Goal: Check status: Check status

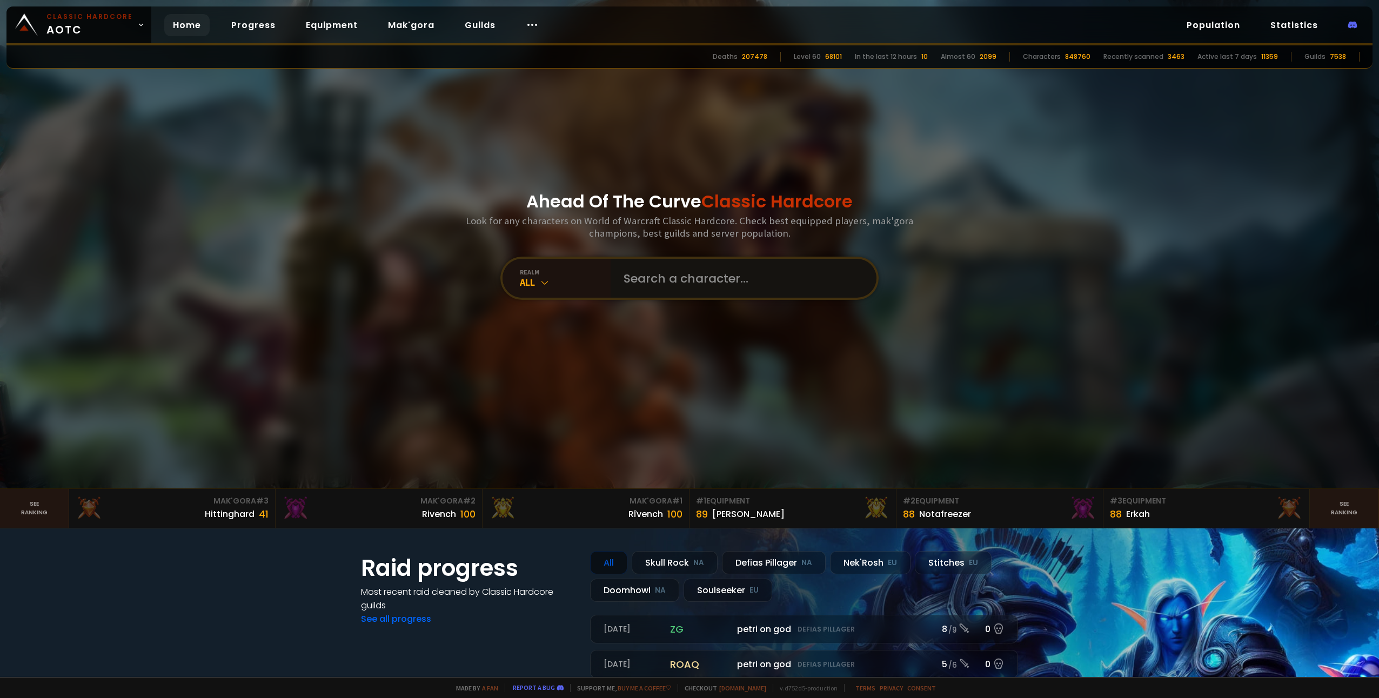
click at [640, 275] on input "text" at bounding box center [740, 278] width 246 height 39
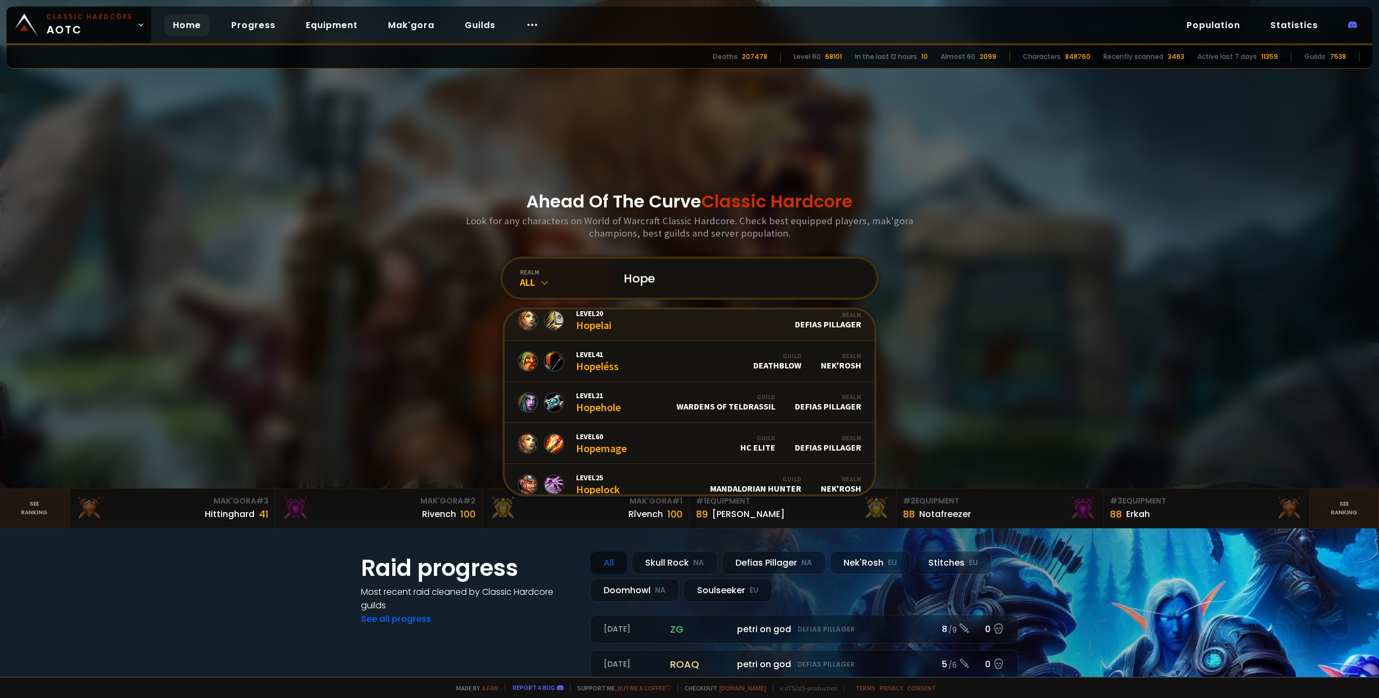
scroll to position [486, 0]
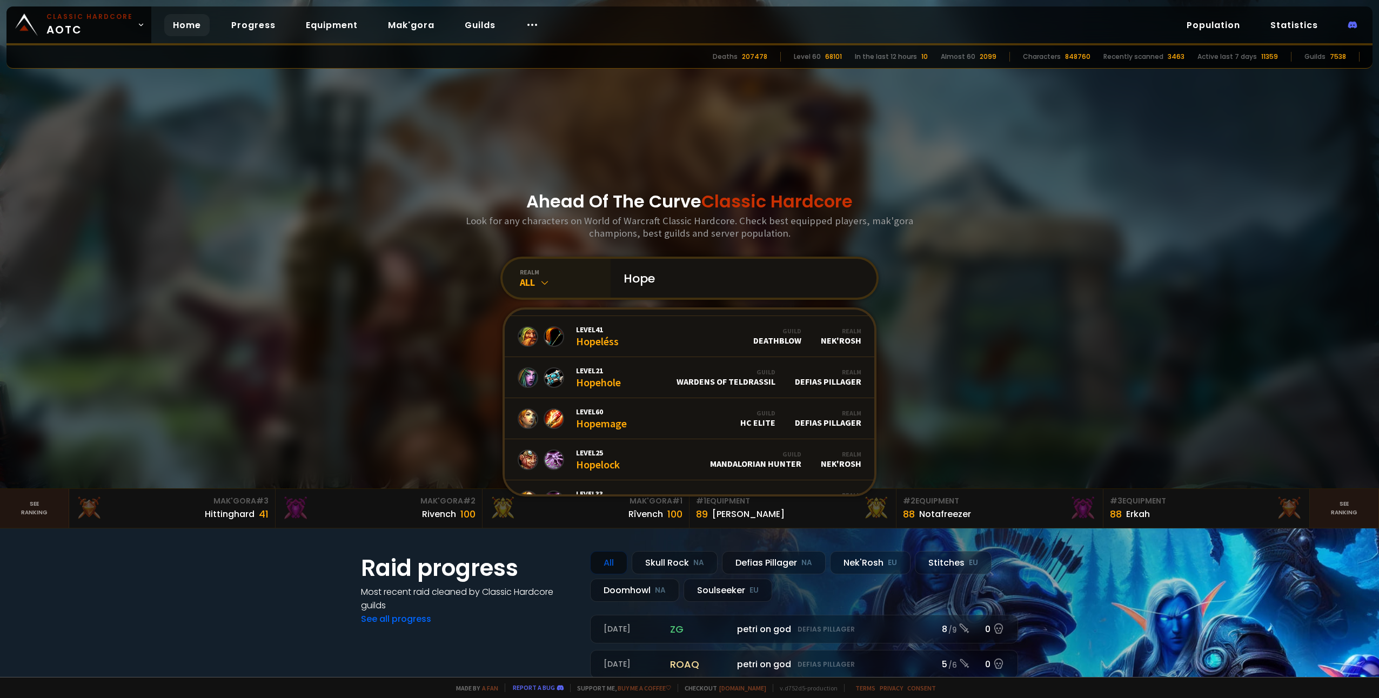
type input "Hope"
click at [531, 285] on div "All" at bounding box center [565, 282] width 91 height 12
click at [539, 469] on div "Soulseeker EU" at bounding box center [557, 474] width 104 height 25
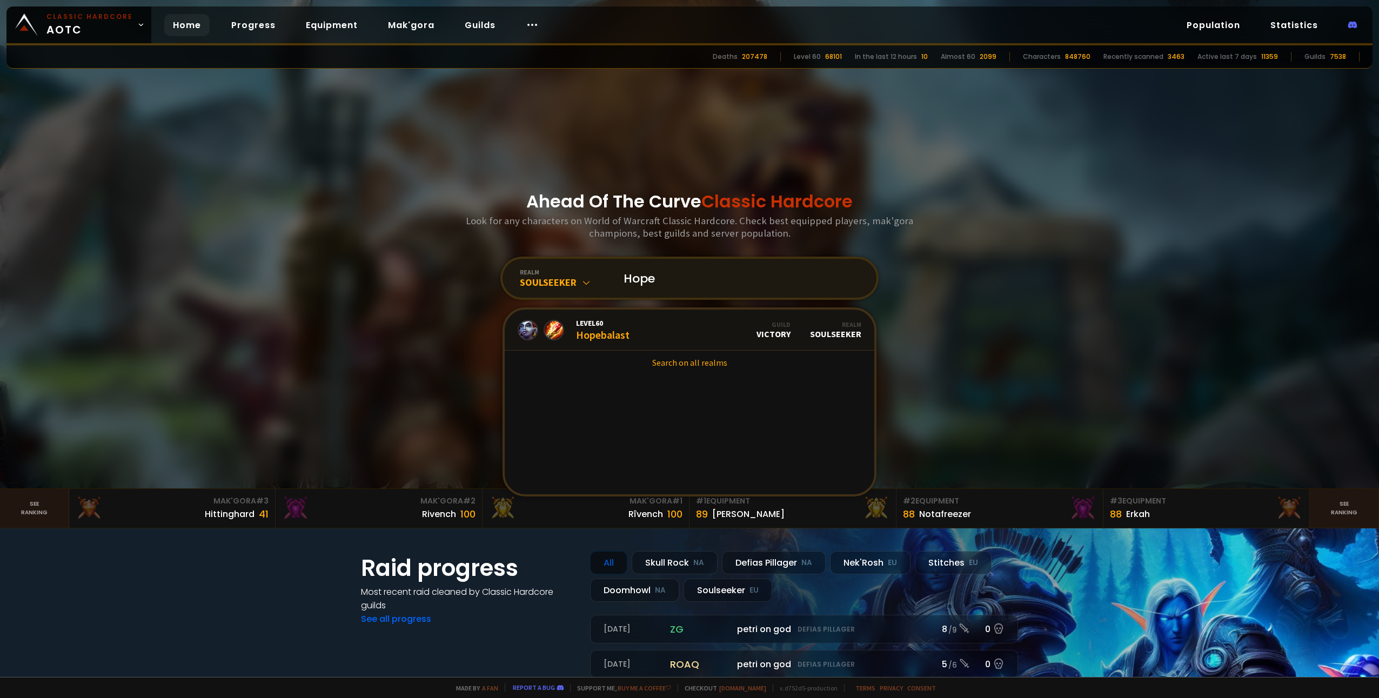
scroll to position [0, 0]
click at [669, 281] on input "Hope" at bounding box center [740, 278] width 246 height 39
click at [680, 360] on link "Search on all realms" at bounding box center [689, 363] width 369 height 24
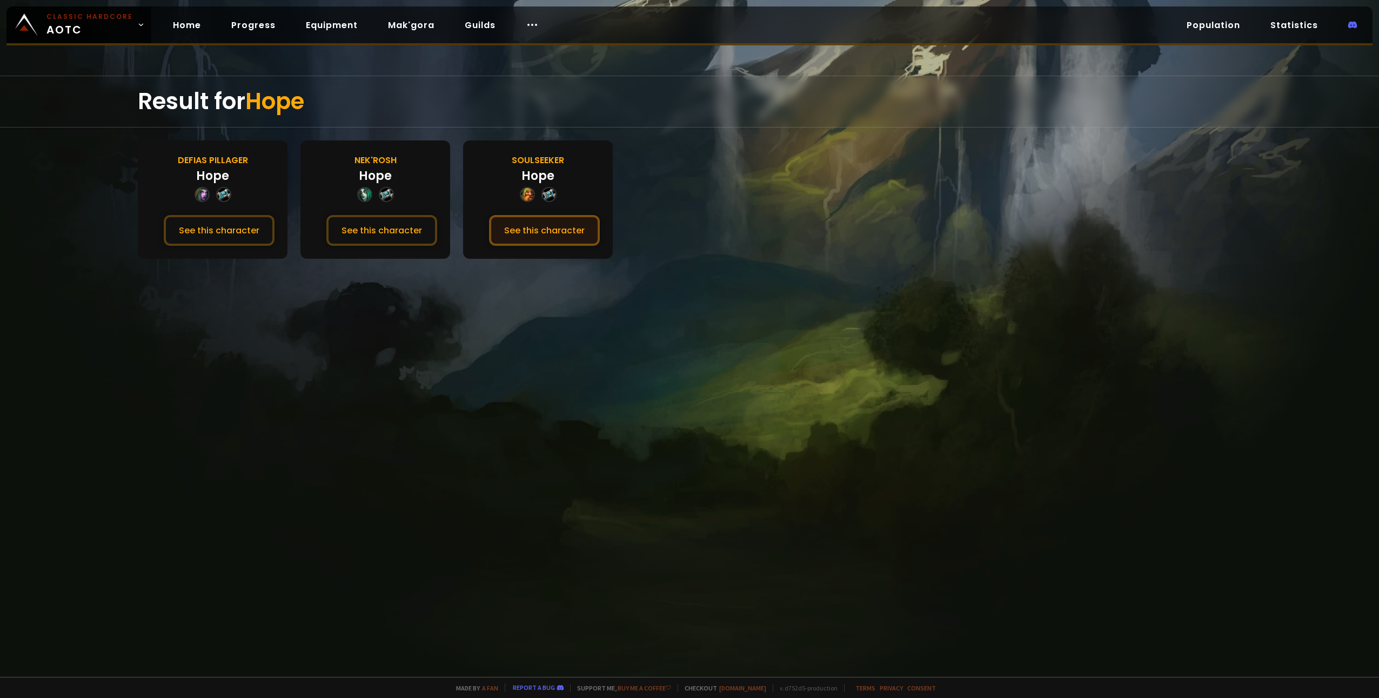
click at [539, 231] on button "See this character" at bounding box center [544, 230] width 111 height 31
